Goal: Answer question/provide support

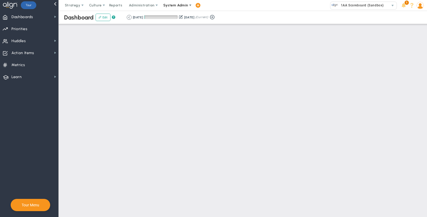
click at [177, 9] on span "System Admin" at bounding box center [176, 5] width 34 height 11
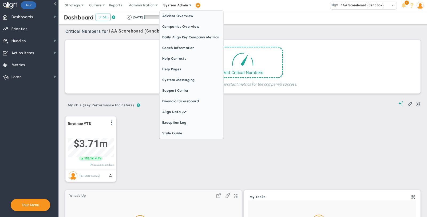
scroll to position [19, 46]
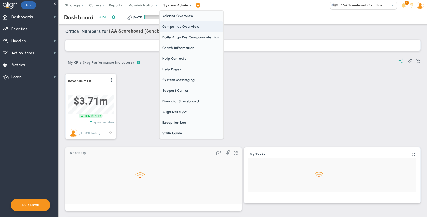
click at [182, 35] on span "Daily Align Key Company Metrics" at bounding box center [192, 37] width 64 height 11
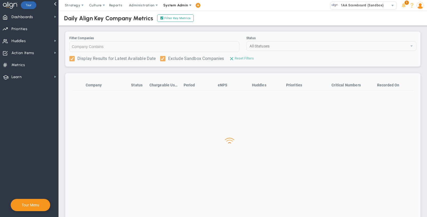
click at [183, 6] on span "System Admin" at bounding box center [175, 5] width 25 height 4
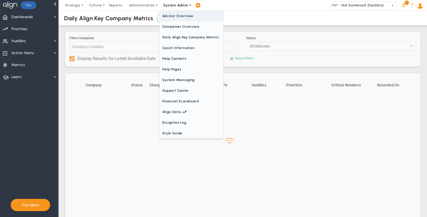
click at [182, 26] on span "Companies Overview" at bounding box center [192, 26] width 64 height 11
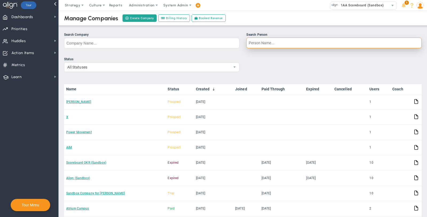
click at [272, 44] on input "Search Person" at bounding box center [334, 43] width 175 height 11
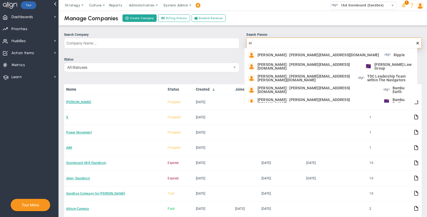
type input "a"
type input "[PERSON_NAME]"
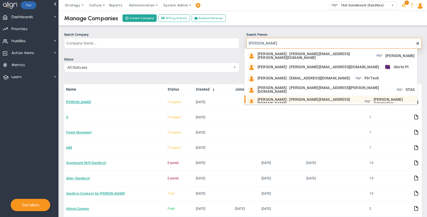
click at [273, 98] on div "[PERSON_NAME] : [PERSON_NAME][EMAIL_ADDRESS][DOMAIN_NAME]" at bounding box center [303, 101] width 111 height 7
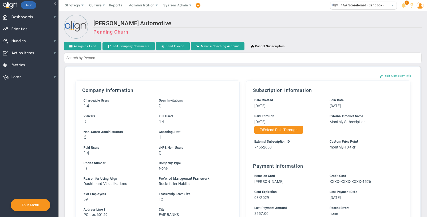
scroll to position [201, 0]
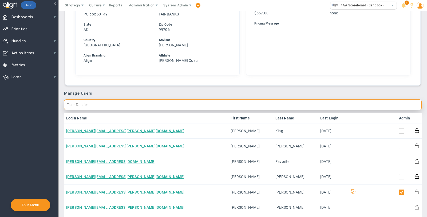
click at [371, 104] on input "text" at bounding box center [243, 105] width 358 height 11
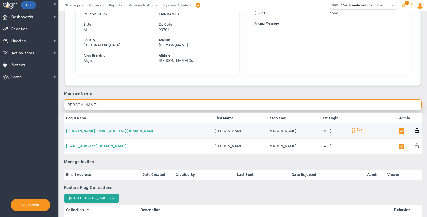
type input "[PERSON_NAME]"
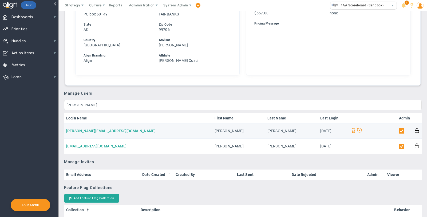
click at [90, 130] on link "[PERSON_NAME][EMAIL_ADDRESS][DOMAIN_NAME]" at bounding box center [110, 131] width 89 height 4
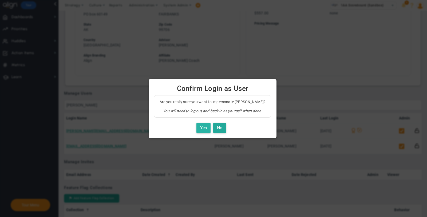
click at [206, 126] on button "Yes" at bounding box center [204, 128] width 14 height 10
